Goal: Task Accomplishment & Management: Use online tool/utility

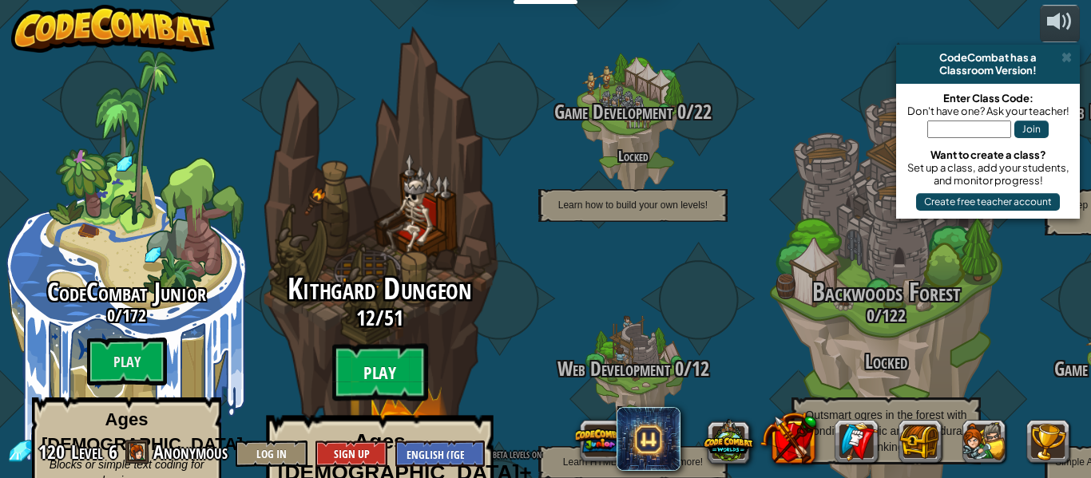
click at [356, 344] on btn "Play" at bounding box center [380, 373] width 96 height 58
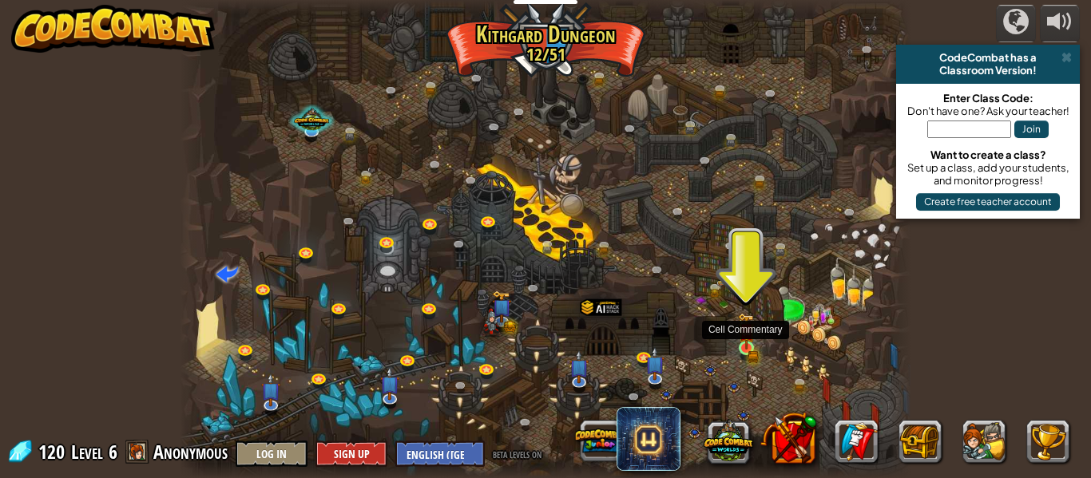
click at [744, 347] on img at bounding box center [746, 331] width 17 height 37
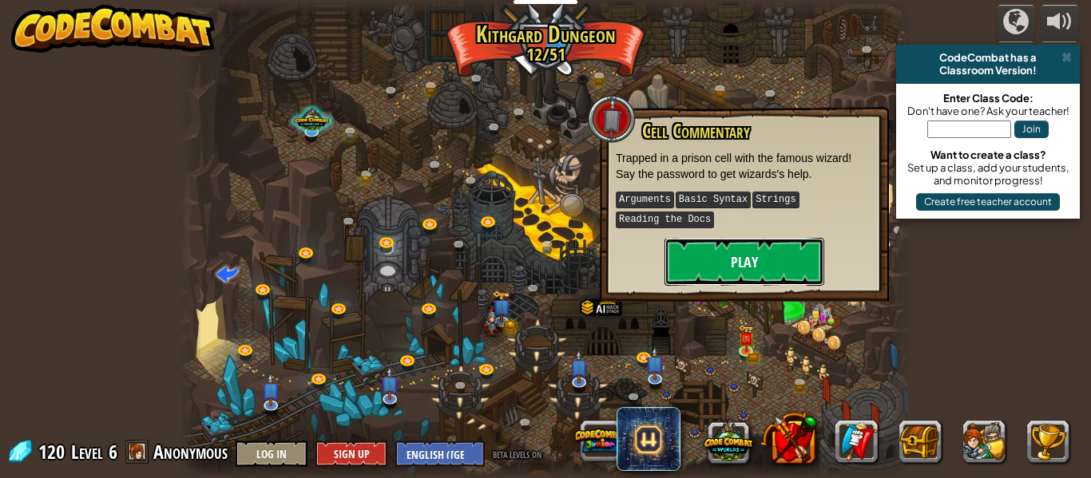
click at [764, 273] on button "Play" at bounding box center [745, 262] width 160 height 48
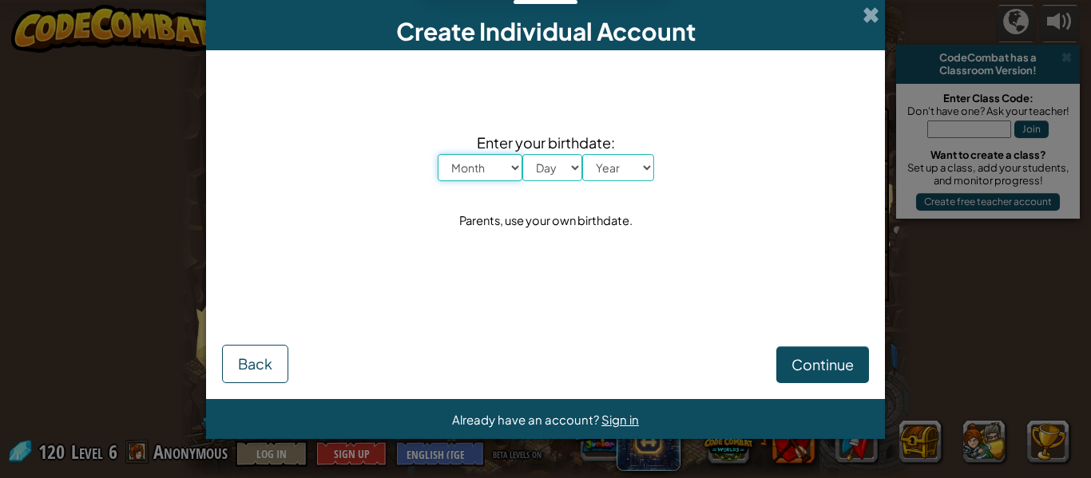
click at [476, 178] on select "Month January February March April May June July August September October Novem…" at bounding box center [480, 167] width 85 height 27
select select "6"
click at [438, 154] on select "Month January February March April May June July August September October Novem…" at bounding box center [480, 167] width 85 height 27
click at [554, 156] on select "Day 1 2 3 4 5 6 7 8 9 10 11 12 13 14 15 16 17 18 19 20 21 22 23 24 25 26 27 28 …" at bounding box center [552, 167] width 60 height 27
select select "3"
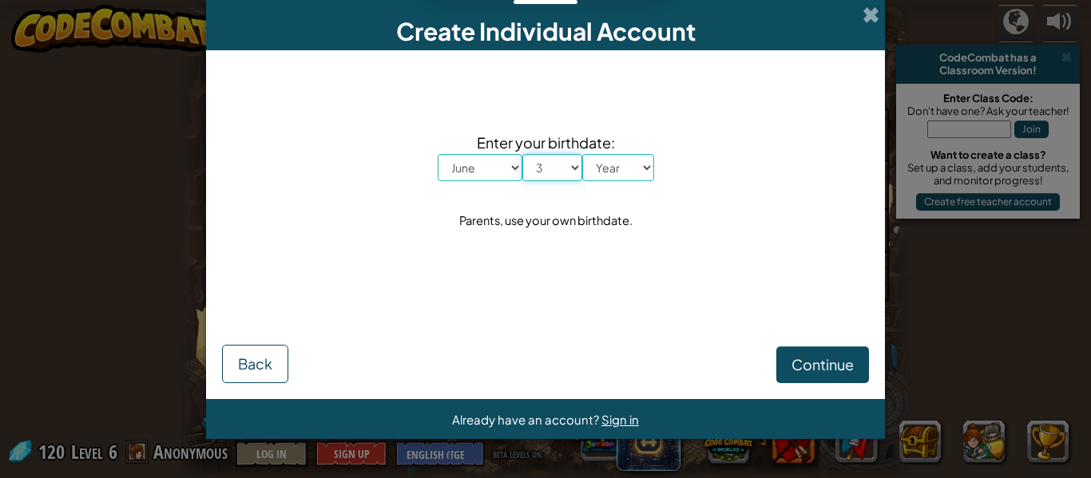
click at [522, 154] on select "Day 1 2 3 4 5 6 7 8 9 10 11 12 13 14 15 16 17 18 19 20 21 22 23 24 25 26 27 28 …" at bounding box center [552, 167] width 60 height 27
click at [607, 170] on select "Year [DATE] 2024 2023 2022 2021 2020 2019 2018 2017 2016 2015 2014 2013 2012 20…" at bounding box center [618, 167] width 72 height 27
select select "2012"
click at [582, 154] on select "Year [DATE] 2024 2023 2022 2021 2020 2019 2018 2017 2016 2015 2014 2013 2012 20…" at bounding box center [618, 167] width 72 height 27
click at [786, 376] on button "Continue" at bounding box center [822, 365] width 93 height 37
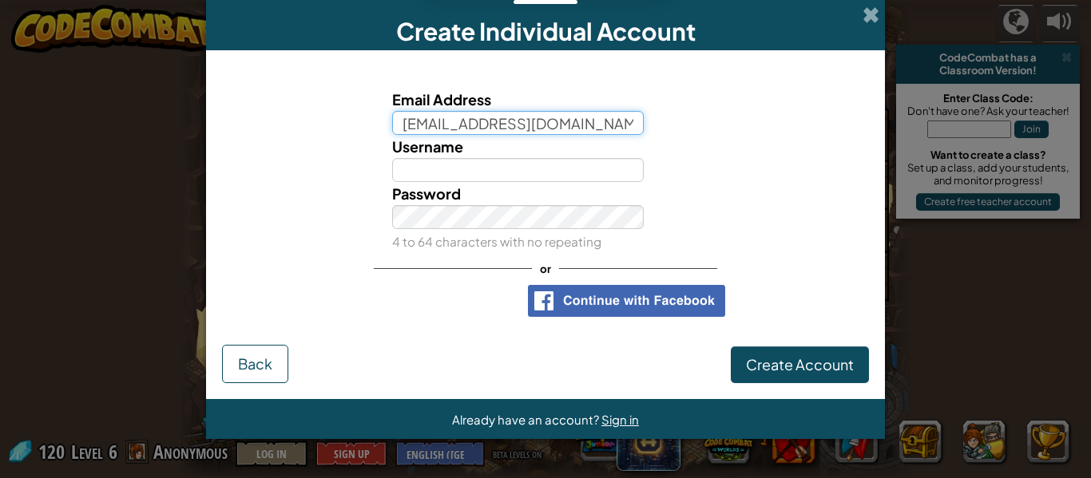
type input "[EMAIL_ADDRESS][DOMAIN_NAME]"
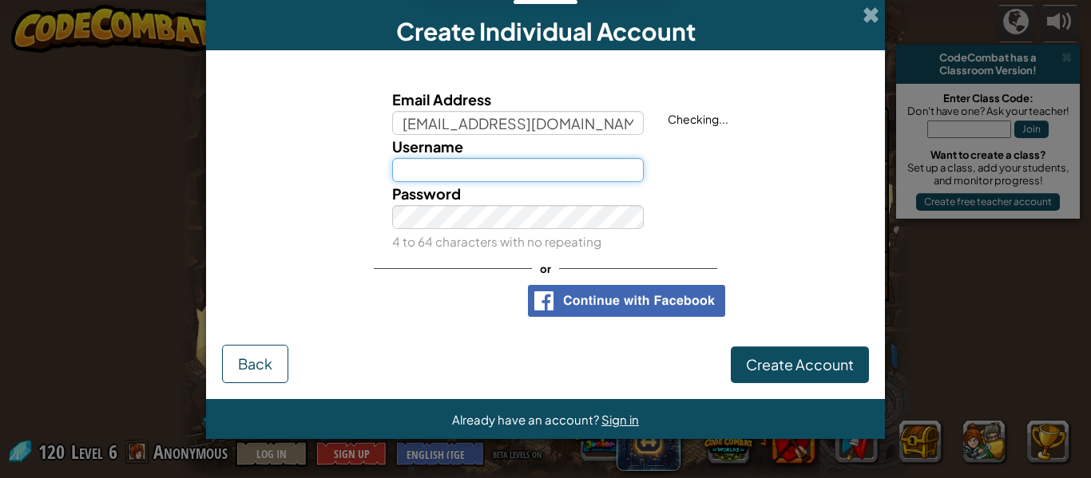
click at [478, 169] on input "Username" at bounding box center [518, 170] width 252 height 24
type input "hhhhhhhhhhhhhhhhhh"
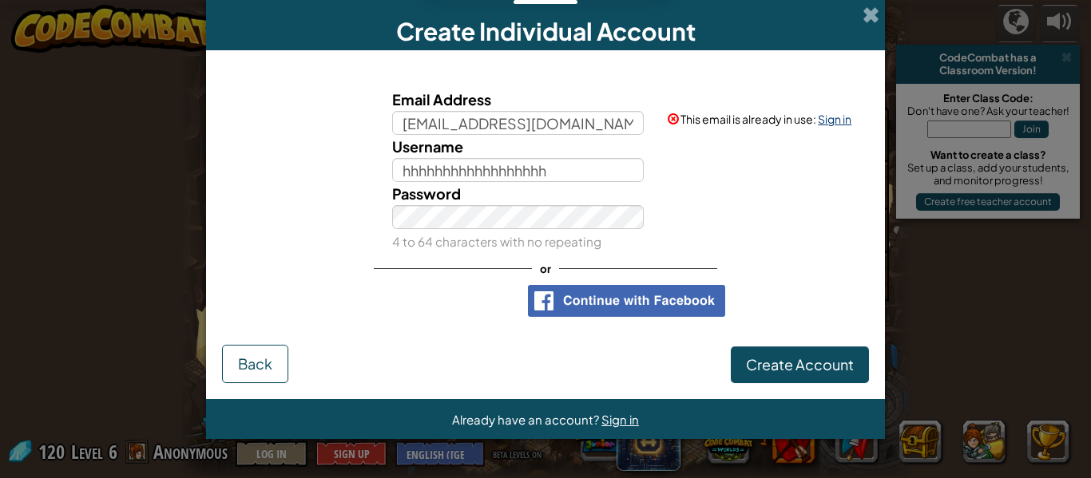
click at [843, 116] on link "Sign in" at bounding box center [835, 119] width 34 height 14
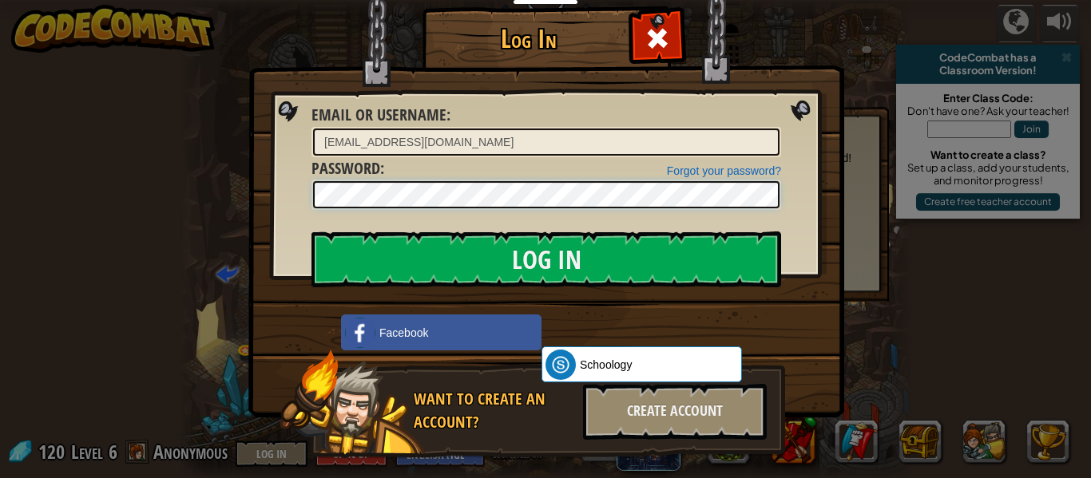
click at [311, 232] on input "Log In" at bounding box center [546, 260] width 470 height 56
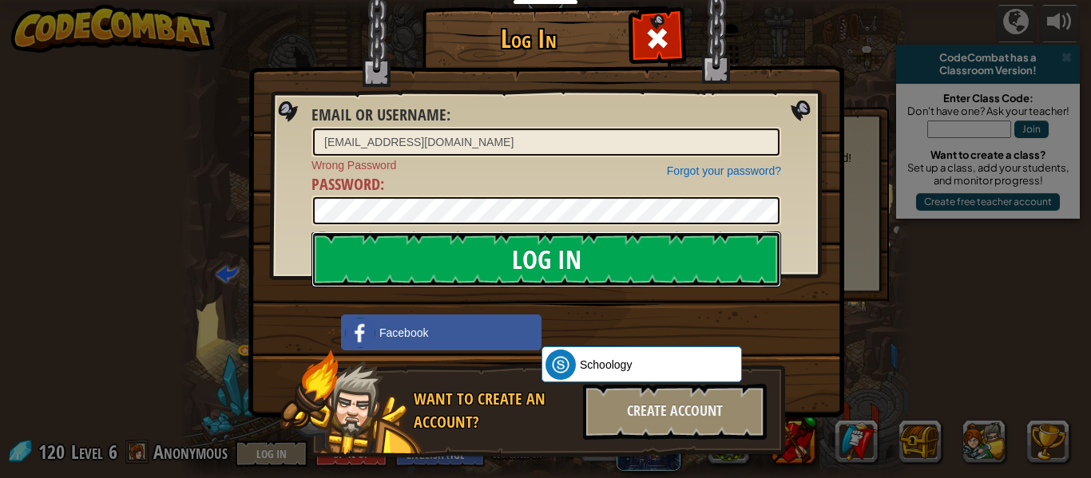
click at [645, 251] on input "Log In" at bounding box center [546, 260] width 470 height 56
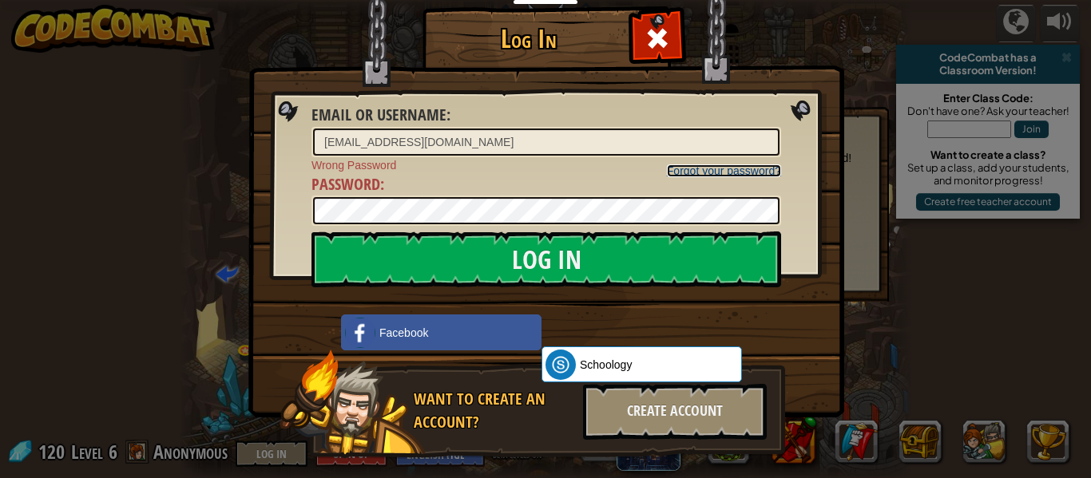
click at [711, 169] on link "Forgot your password?" at bounding box center [724, 171] width 114 height 13
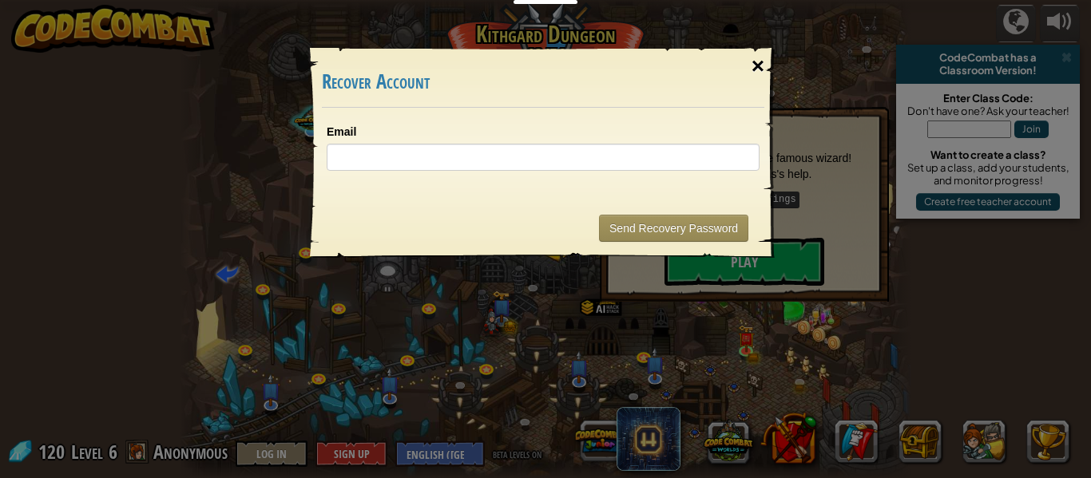
click at [751, 60] on div "×" at bounding box center [758, 66] width 37 height 46
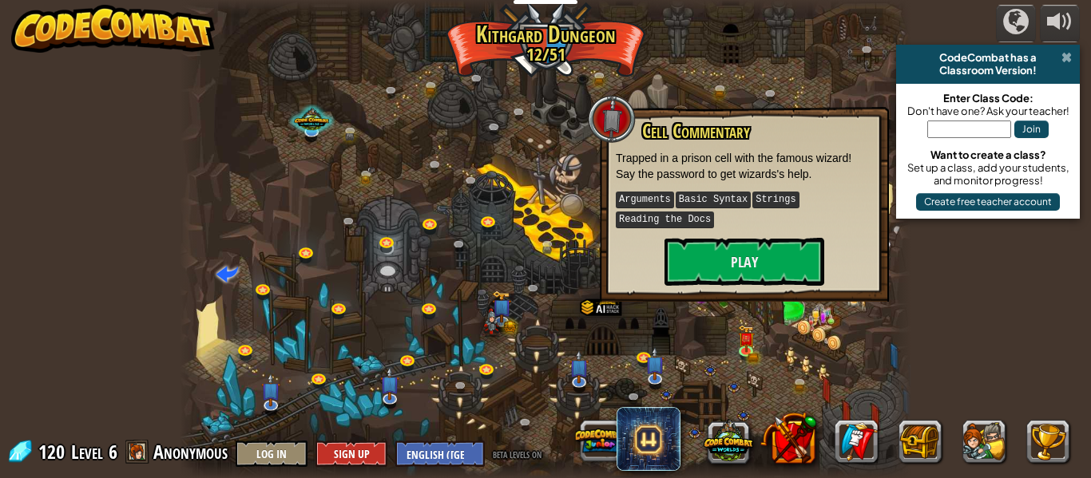
click at [1064, 58] on span at bounding box center [1066, 57] width 10 height 13
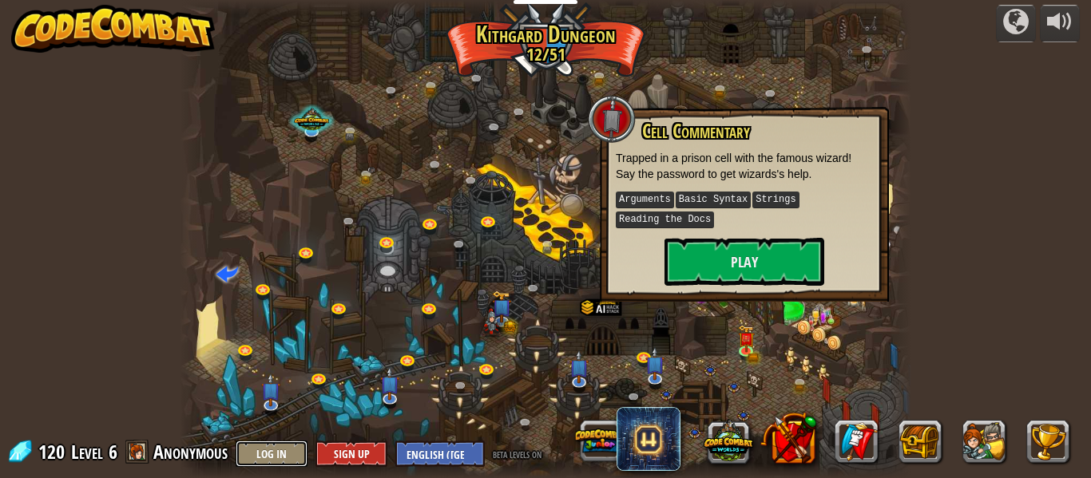
click at [272, 450] on button "Log In" at bounding box center [272, 454] width 72 height 26
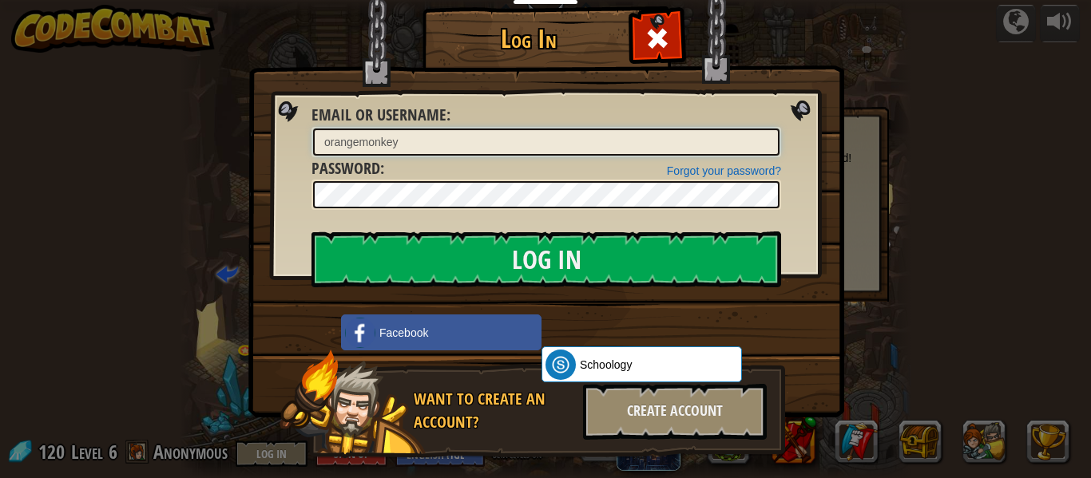
type input "[EMAIL_ADDRESS][DOMAIN_NAME]"
click at [311, 232] on input "Log In" at bounding box center [546, 260] width 470 height 56
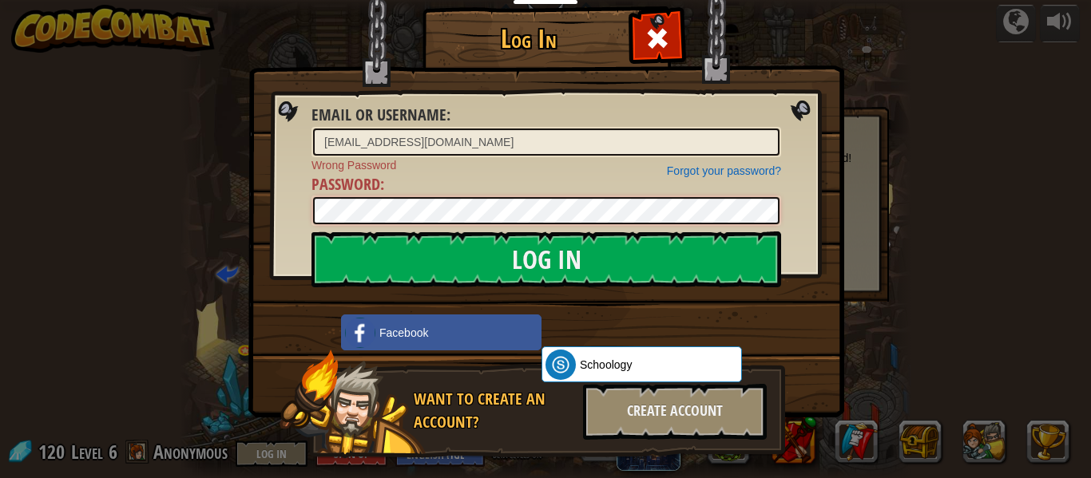
click at [311, 232] on input "Log In" at bounding box center [546, 260] width 470 height 56
click at [982, 293] on div "Log In Email or Username : [EMAIL_ADDRESS][DOMAIN_NAME] Forgot your password? W…" at bounding box center [545, 239] width 1091 height 478
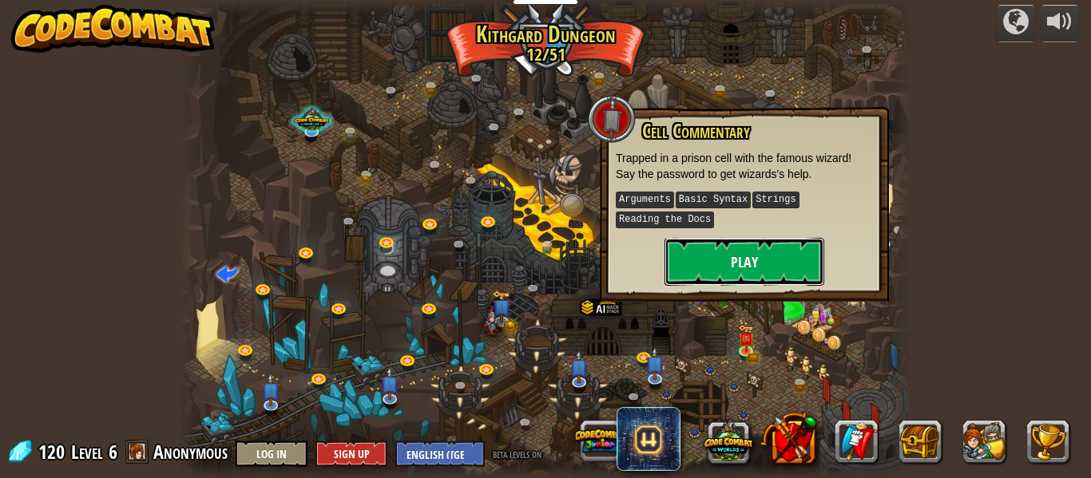
click at [712, 272] on button "Play" at bounding box center [745, 262] width 160 height 48
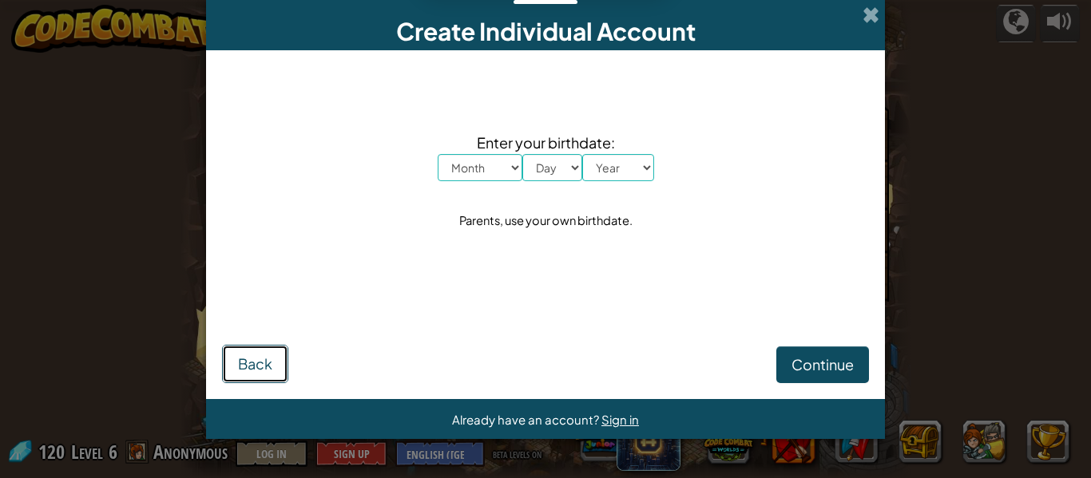
click at [223, 355] on button "Back" at bounding box center [255, 364] width 66 height 38
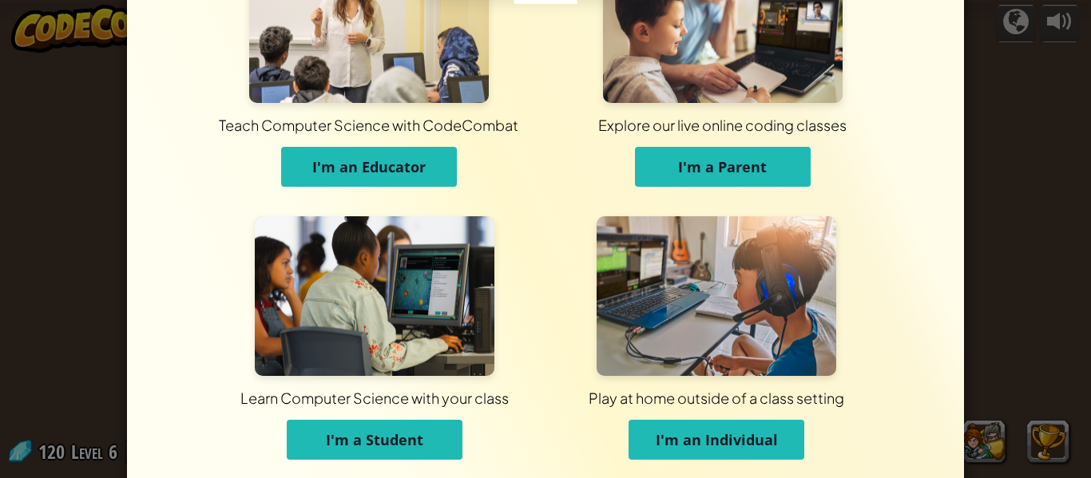
scroll to position [85, 0]
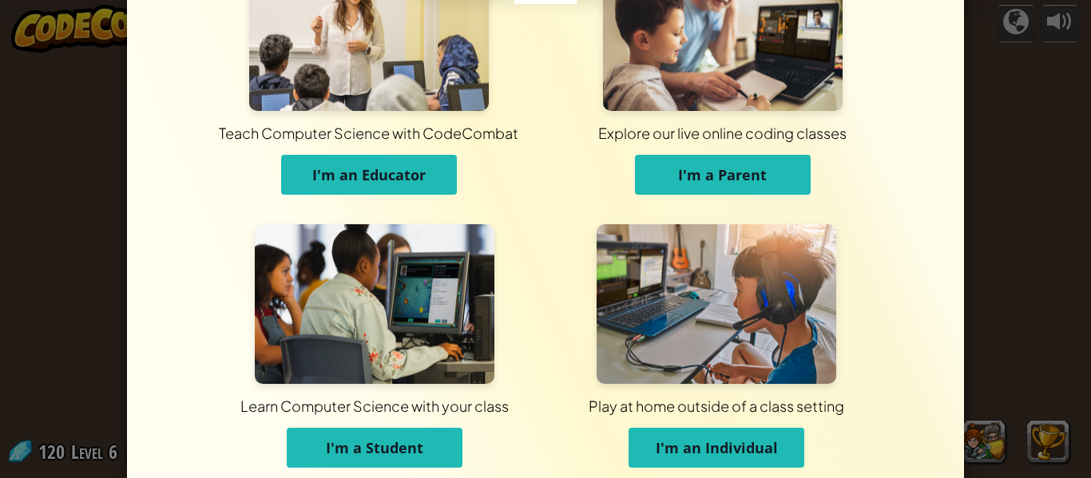
click at [646, 454] on button "I'm an Individual" at bounding box center [717, 448] width 176 height 40
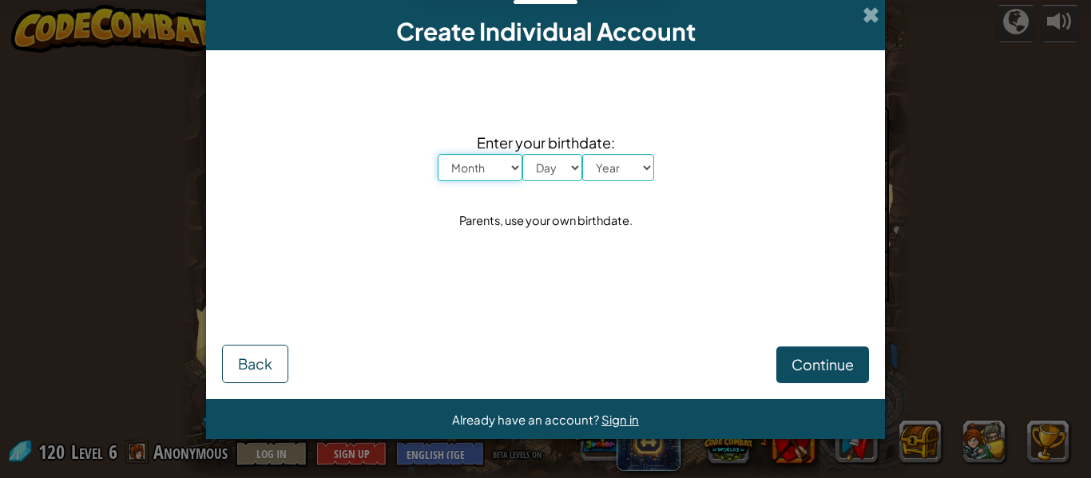
scroll to position [0, 0]
click at [254, 377] on button "Back" at bounding box center [255, 364] width 66 height 38
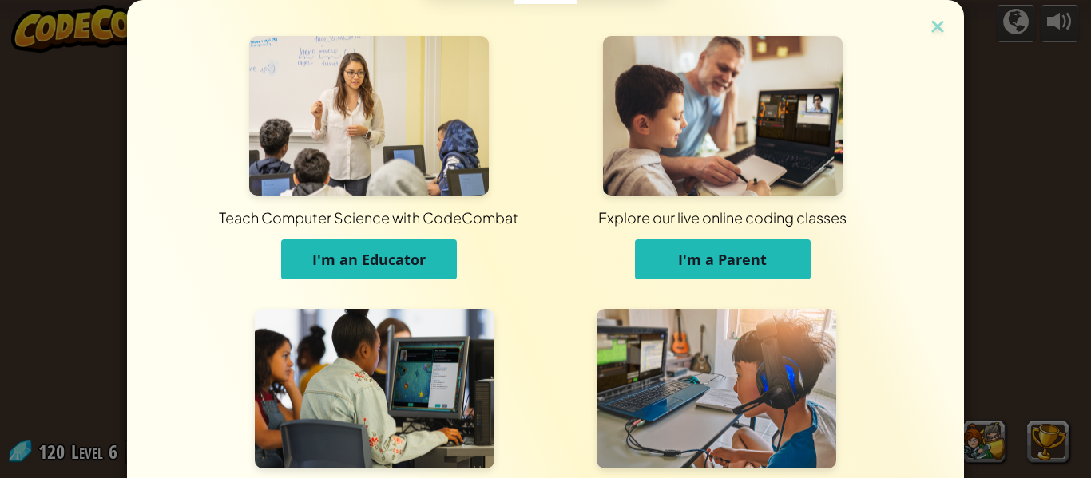
scroll to position [154, 0]
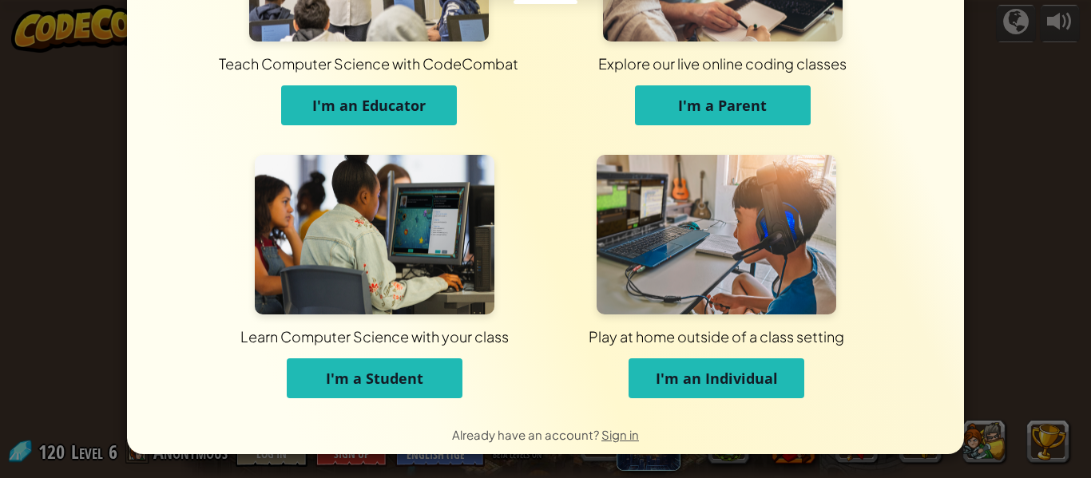
click at [413, 395] on button "I'm a Student" at bounding box center [375, 379] width 176 height 40
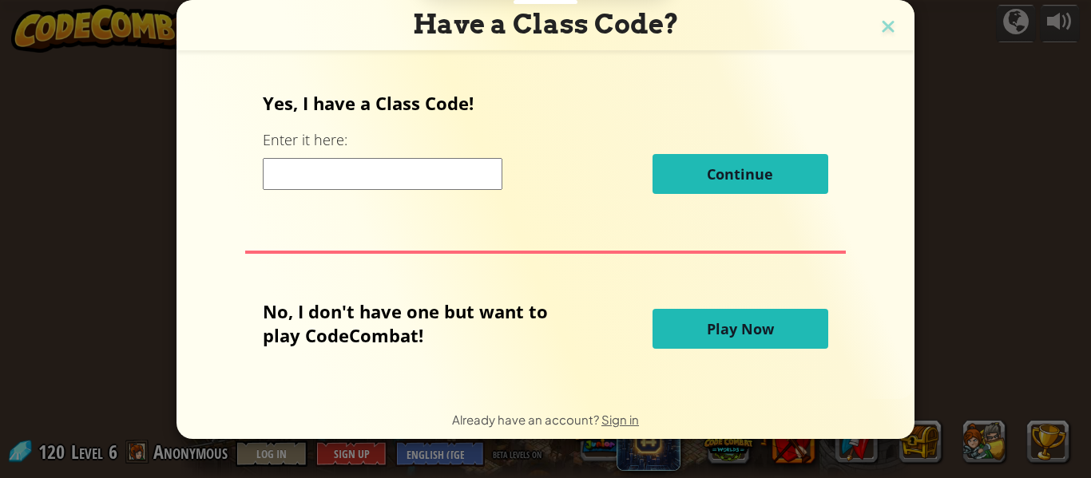
scroll to position [0, 0]
click at [748, 329] on span "Play Now" at bounding box center [740, 328] width 67 height 19
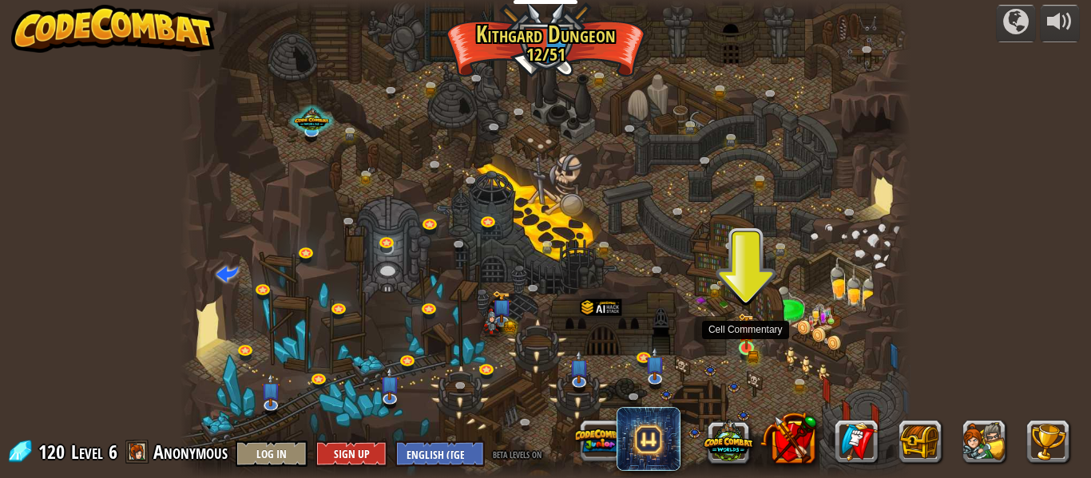
click at [741, 343] on img at bounding box center [746, 331] width 17 height 37
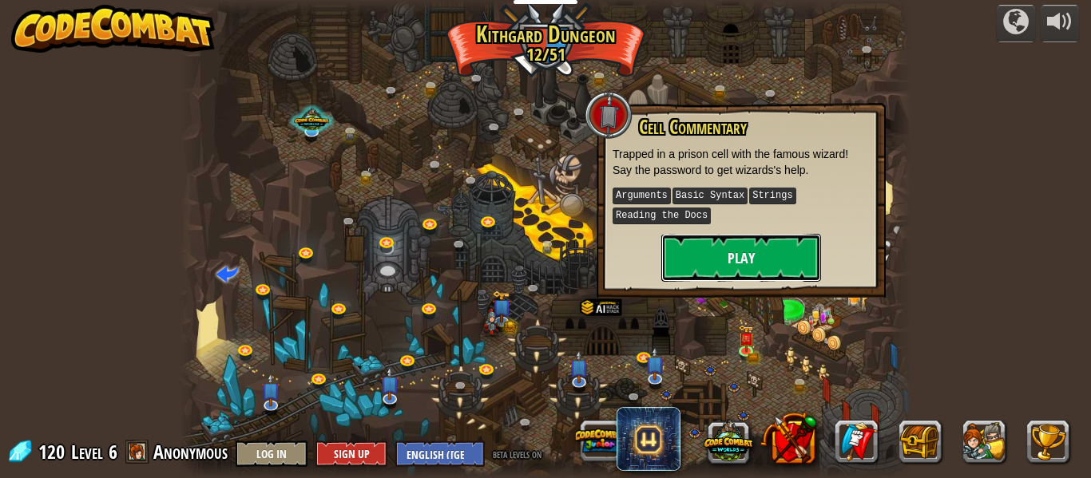
click at [776, 259] on button "Play" at bounding box center [741, 258] width 160 height 48
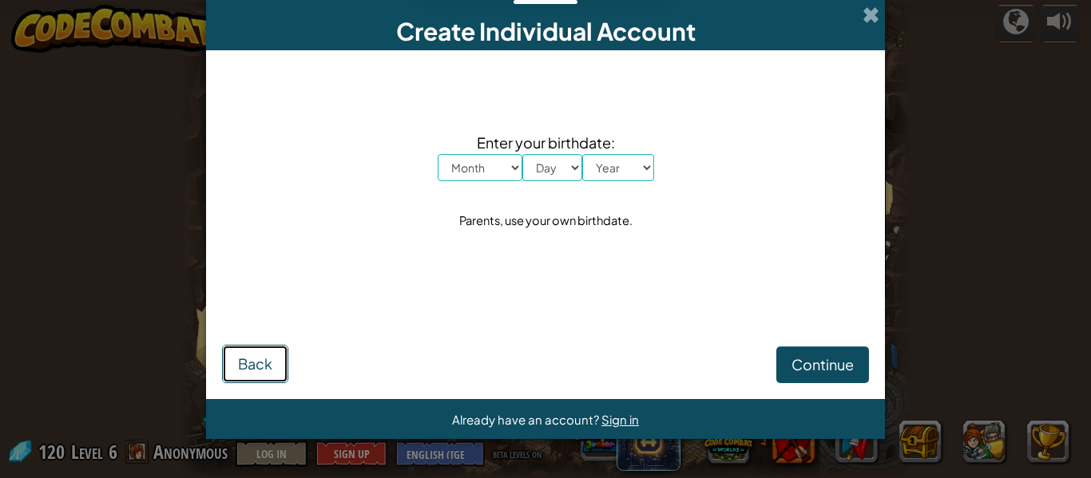
click at [267, 362] on span "Back" at bounding box center [255, 364] width 34 height 18
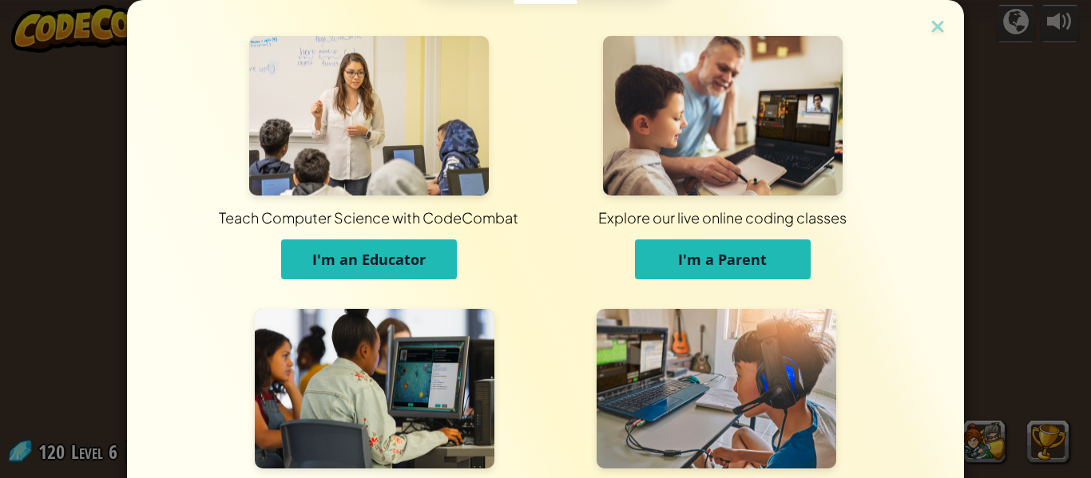
scroll to position [154, 0]
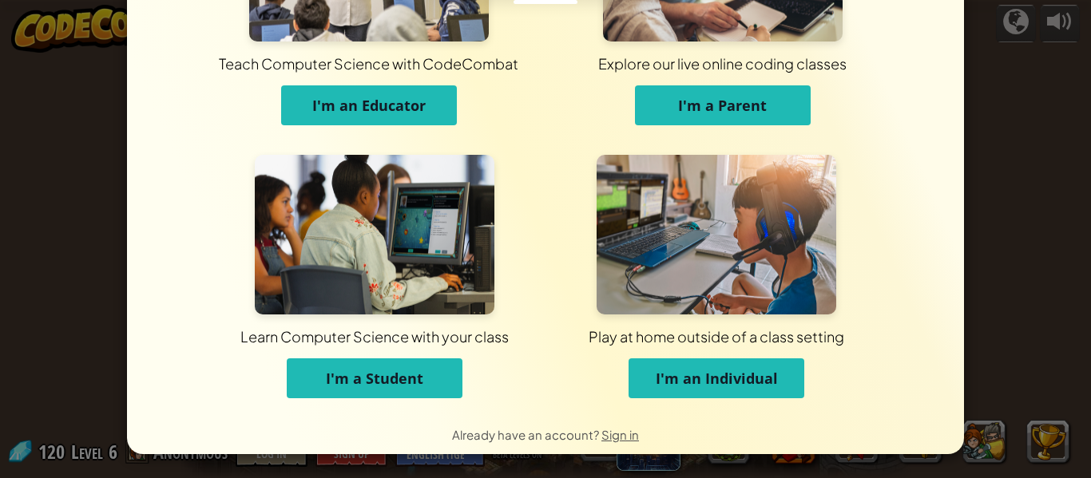
click at [346, 378] on span "I'm a Student" at bounding box center [374, 378] width 97 height 19
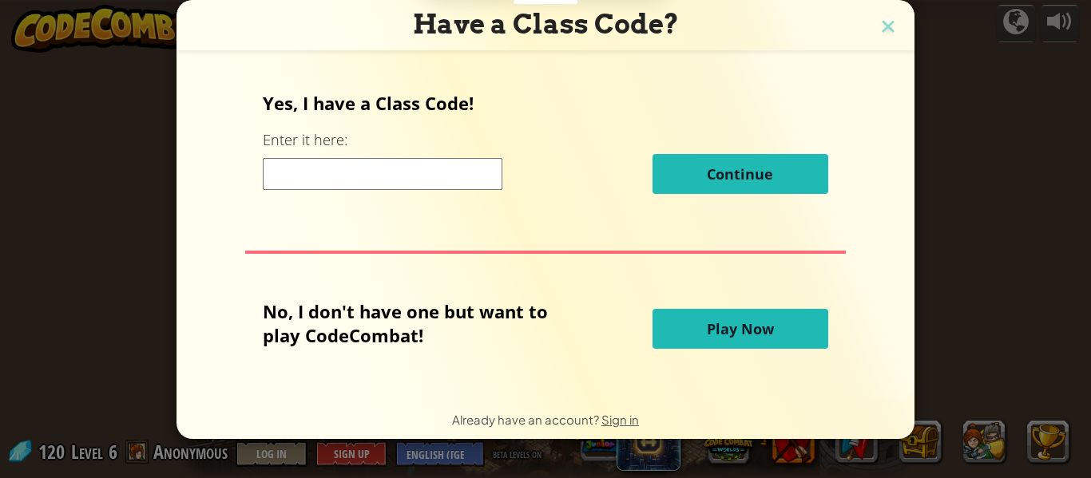
scroll to position [0, 0]
click at [740, 332] on span "Play Now" at bounding box center [740, 328] width 67 height 19
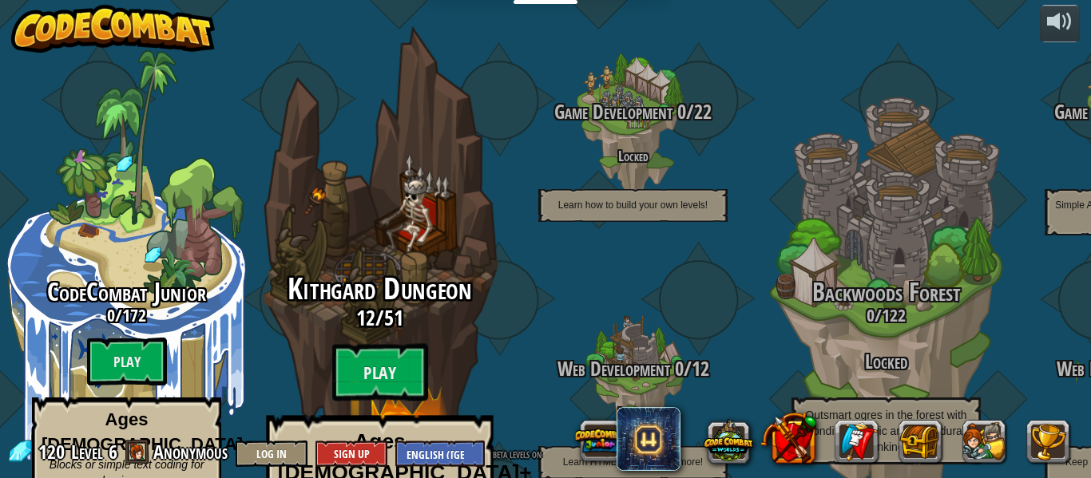
click at [457, 208] on div "Kithgard Dungeon 12 / 51 Play Ages [DEMOGRAPHIC_DATA]+ Real Python or JavaScrip…" at bounding box center [380, 304] width 304 height 608
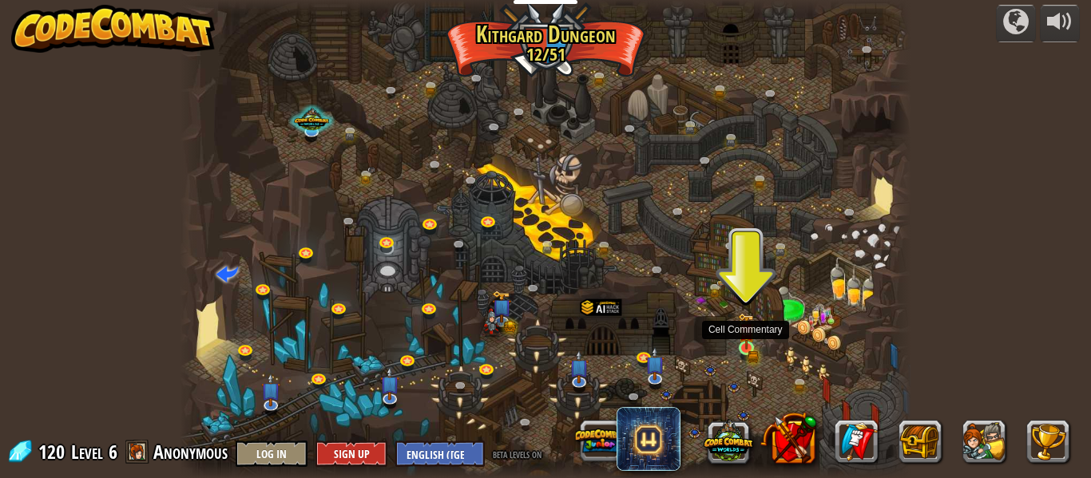
click at [751, 346] on img at bounding box center [746, 331] width 17 height 37
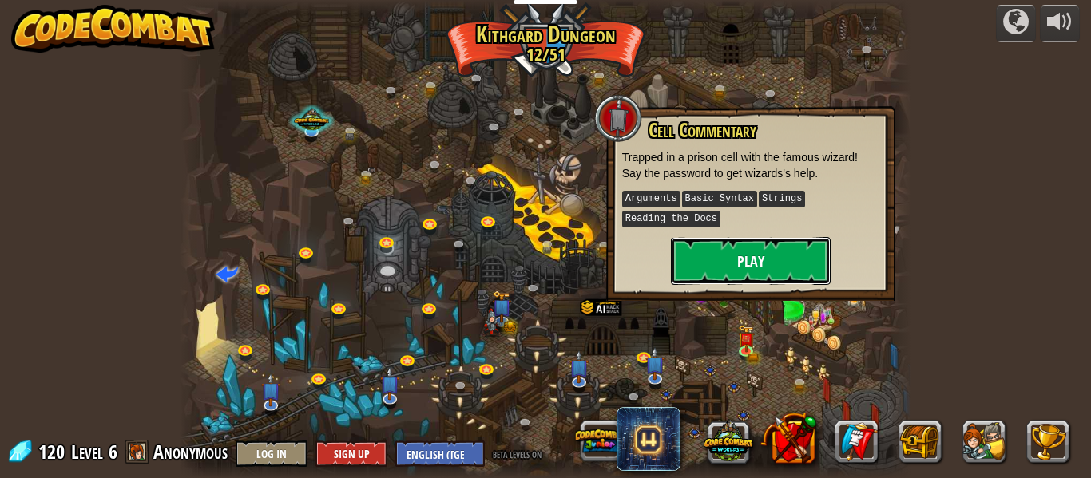
click at [762, 268] on button "Play" at bounding box center [751, 261] width 160 height 48
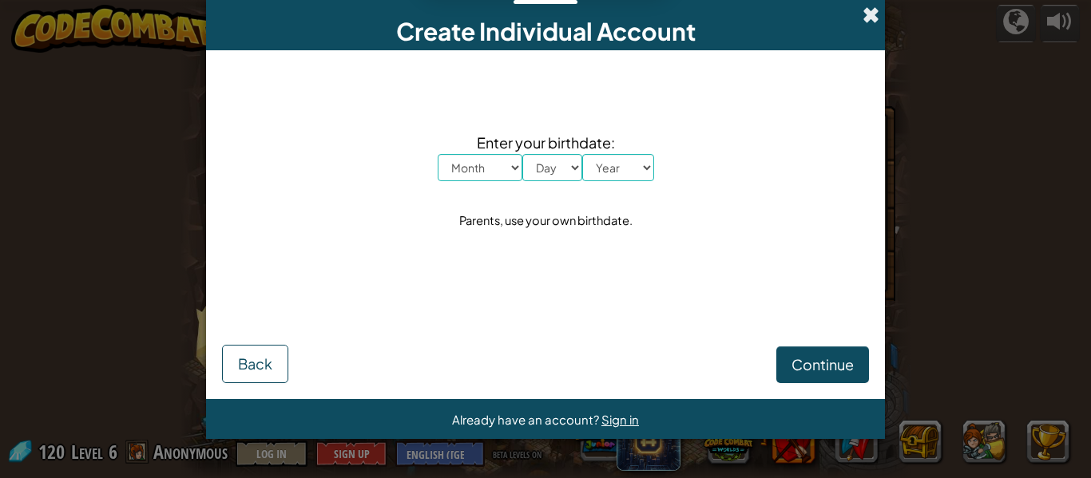
click at [866, 10] on span at bounding box center [871, 14] width 17 height 17
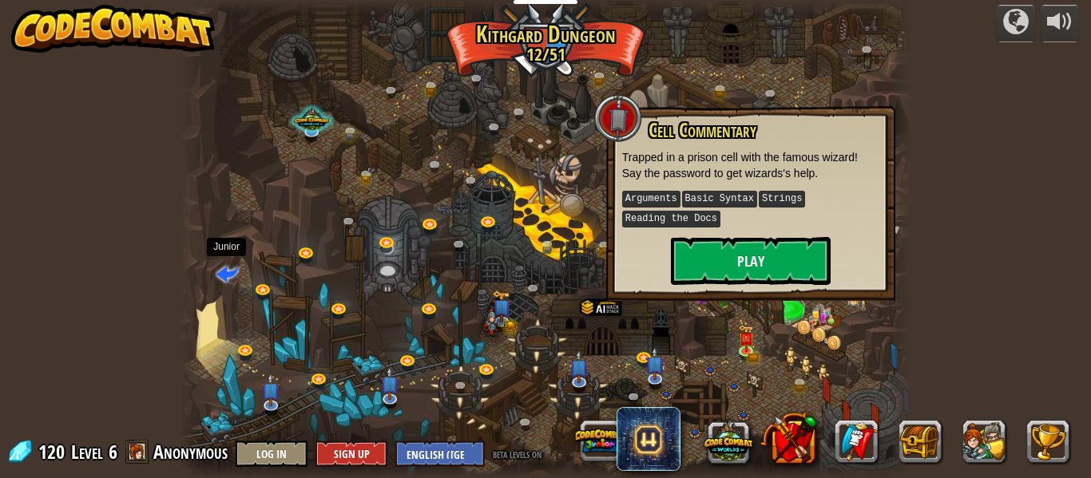
click at [220, 271] on span at bounding box center [227, 274] width 22 height 22
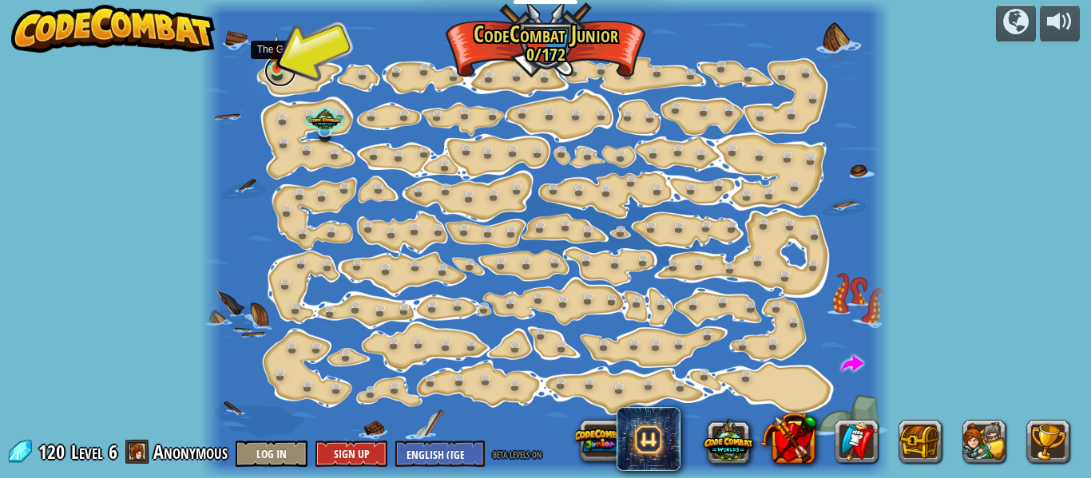
click at [292, 71] on link at bounding box center [280, 71] width 32 height 32
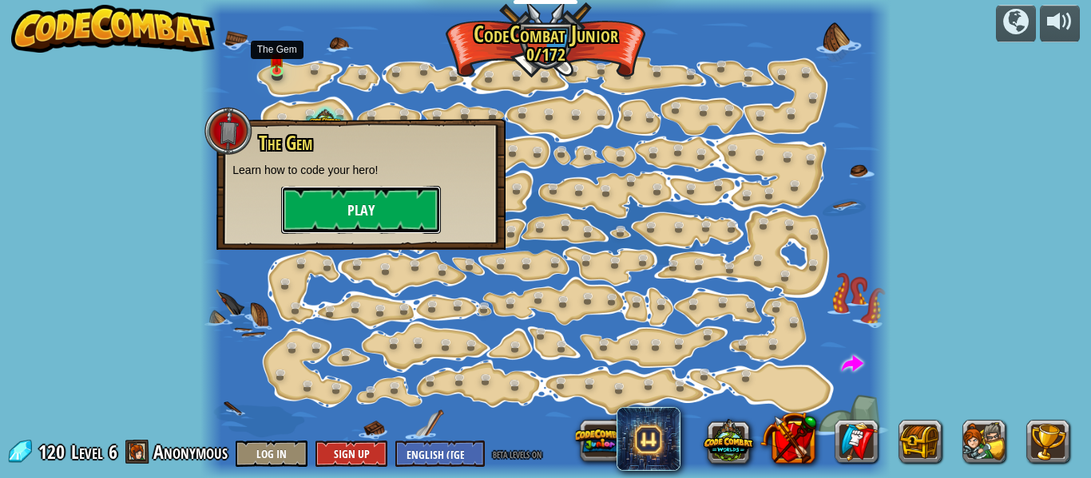
click at [369, 222] on button "Play" at bounding box center [361, 210] width 160 height 48
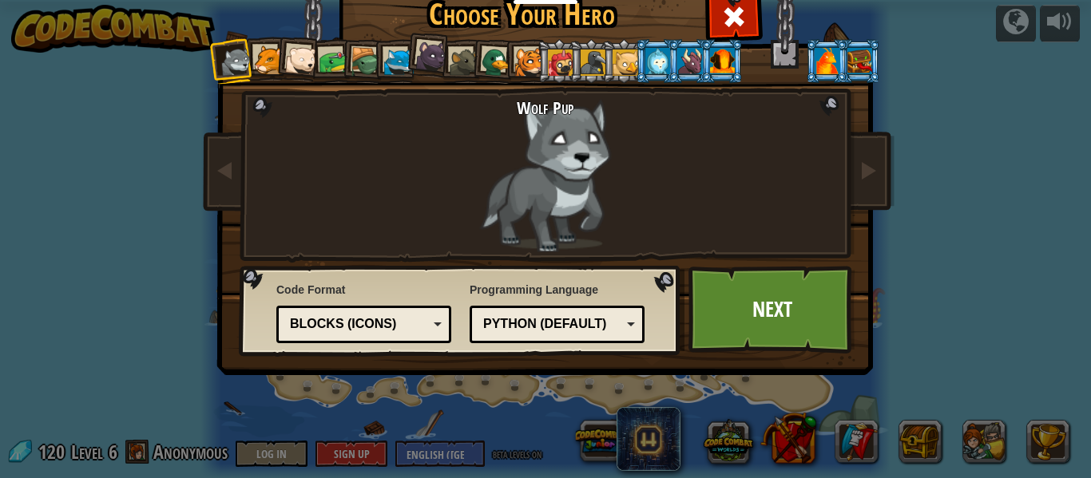
click at [448, 54] on li at bounding box center [428, 54] width 47 height 48
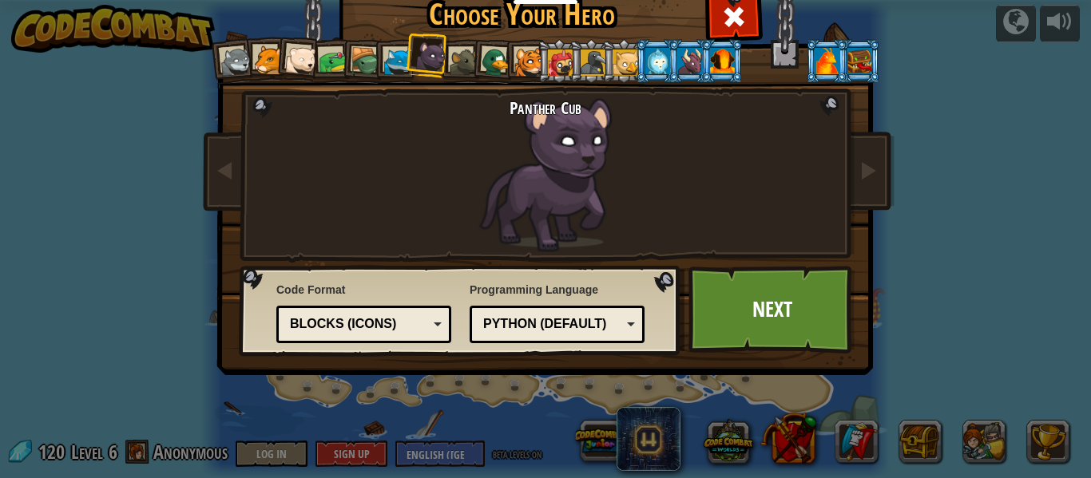
click at [530, 66] on div at bounding box center [529, 63] width 30 height 30
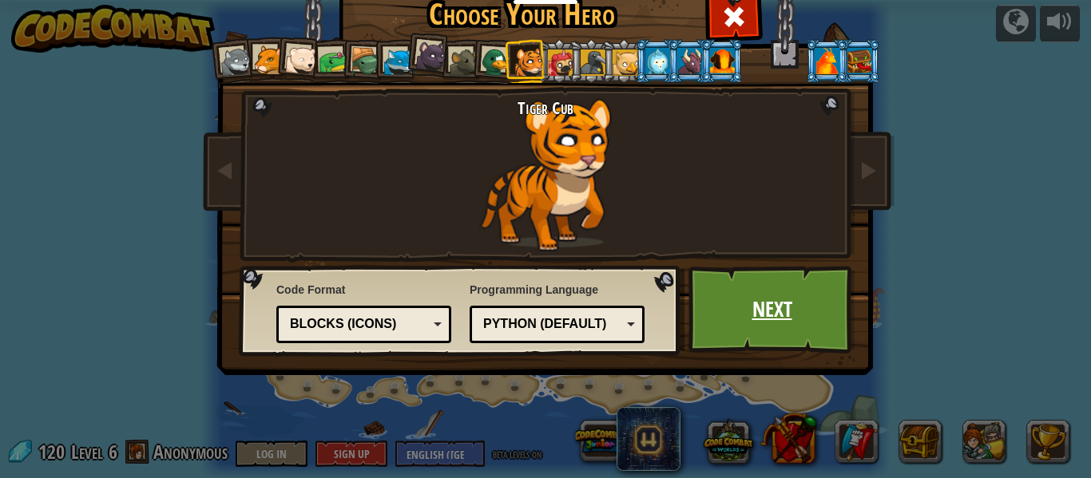
click at [815, 335] on link "Next" at bounding box center [771, 310] width 167 height 88
